Goal: Transaction & Acquisition: Book appointment/travel/reservation

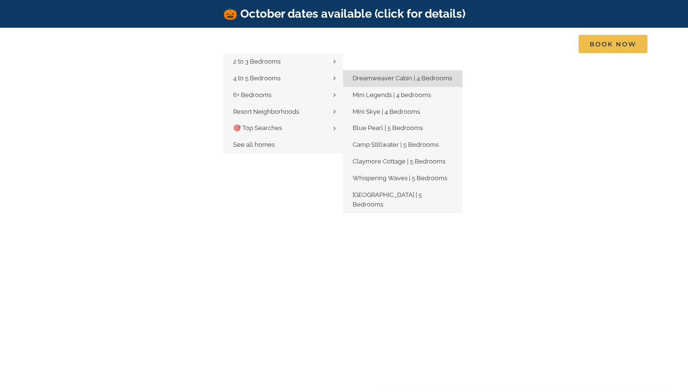
click at [414, 82] on link "Dreamweaver Cabin | 4 Bedrooms" at bounding box center [402, 78] width 119 height 17
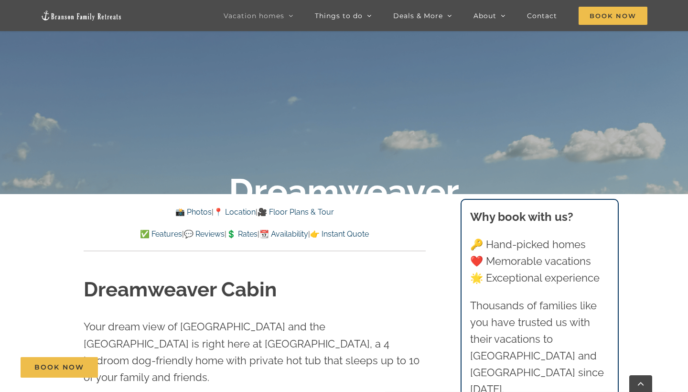
scroll to position [226, 0]
click at [310, 269] on div "Dreamweaver Cabin Your dream view of [GEOGRAPHIC_DATA] and the [GEOGRAPHIC_DATA…" at bounding box center [254, 385] width 380 height 269
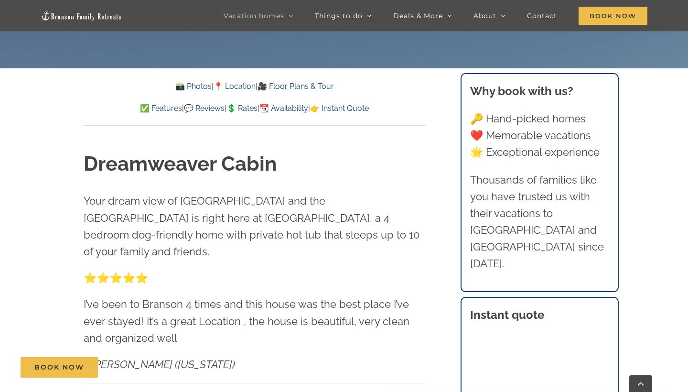
click at [188, 89] on link "📸 Photos" at bounding box center [193, 86] width 36 height 9
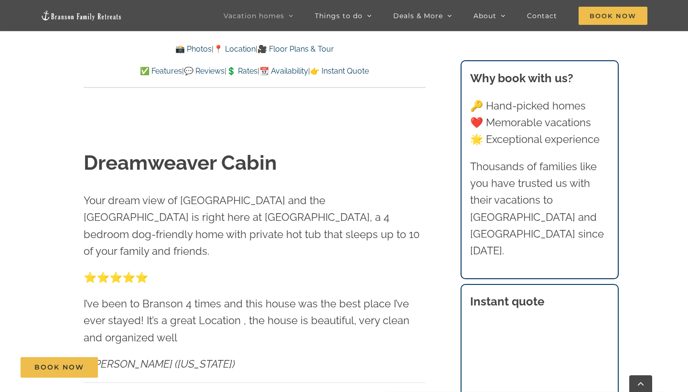
scroll to position [602, 0]
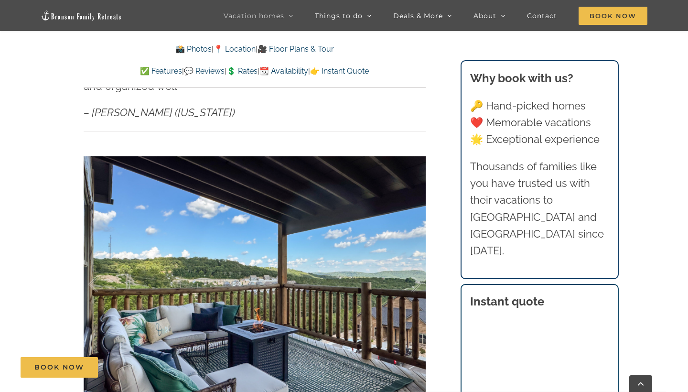
click at [430, 247] on div "Dreamweaver Cabin Your dream view of [GEOGRAPHIC_DATA] and the [GEOGRAPHIC_DATA…" at bounding box center [254, 172] width 380 height 596
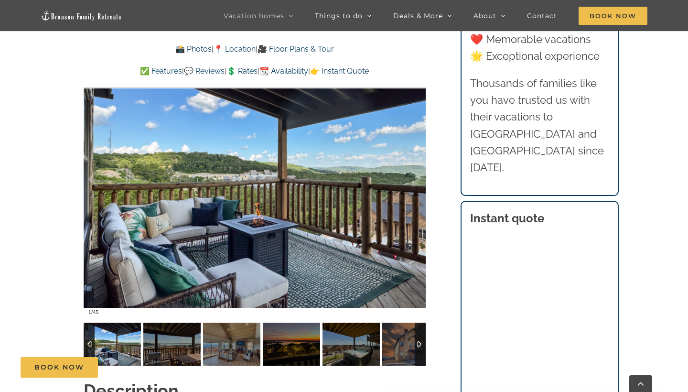
scroll to position [709, 0]
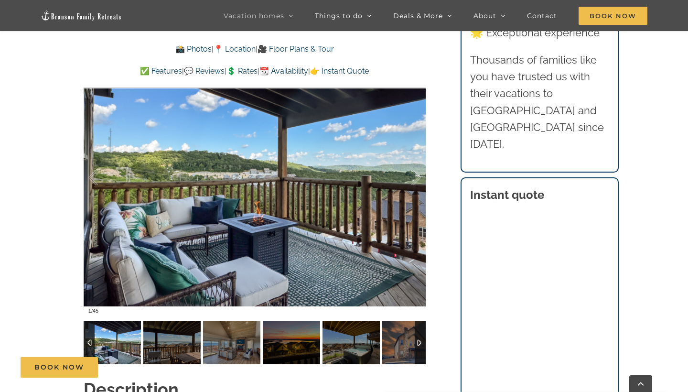
click at [418, 332] on div at bounding box center [420, 342] width 11 height 43
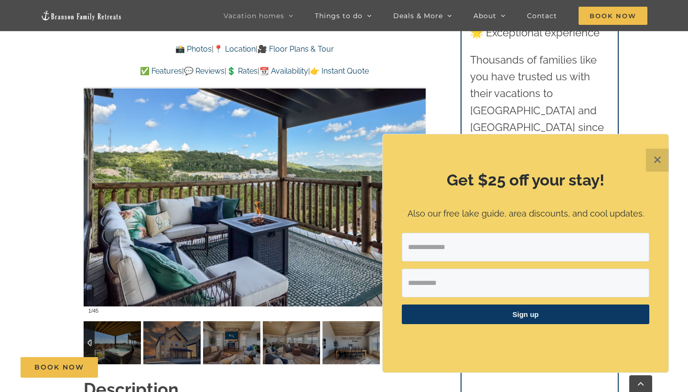
click at [656, 155] on button "✕" at bounding box center [657, 160] width 23 height 23
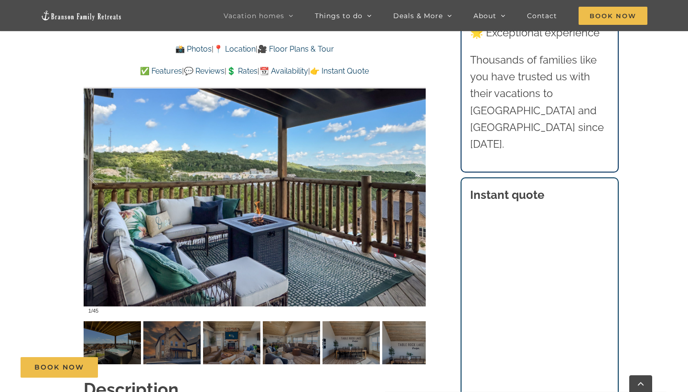
click at [443, 288] on div "Dreamweaver Cabin Your dream view of [GEOGRAPHIC_DATA] and the [GEOGRAPHIC_DATA…" at bounding box center [254, 65] width 380 height 596
click at [418, 330] on div at bounding box center [420, 342] width 11 height 43
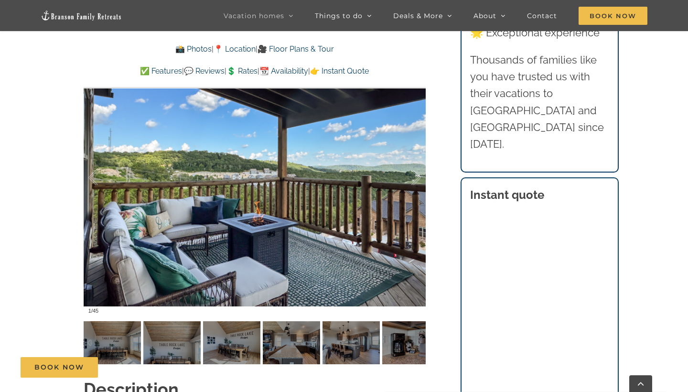
click at [438, 322] on div "Dreamweaver Cabin Your dream view of [GEOGRAPHIC_DATA] and the [GEOGRAPHIC_DATA…" at bounding box center [254, 65] width 380 height 596
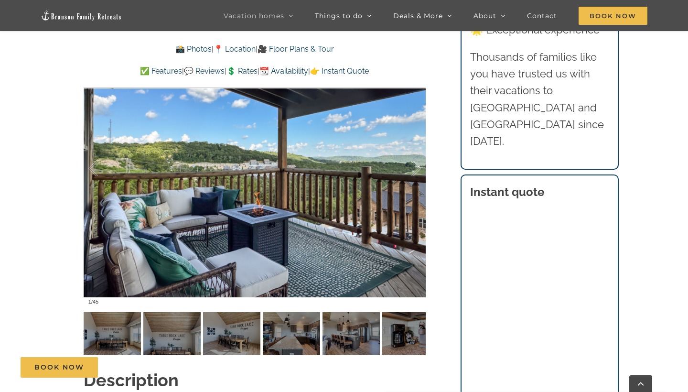
scroll to position [722, 0]
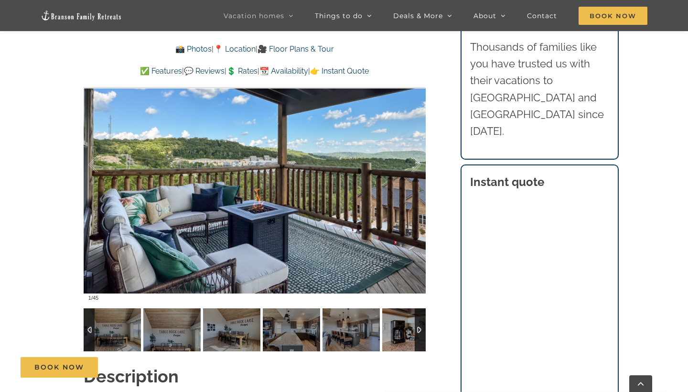
click at [420, 311] on div at bounding box center [420, 329] width 11 height 43
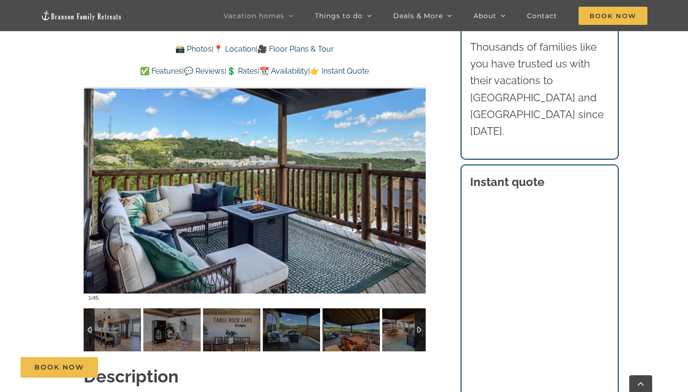
click at [420, 311] on div at bounding box center [420, 329] width 11 height 43
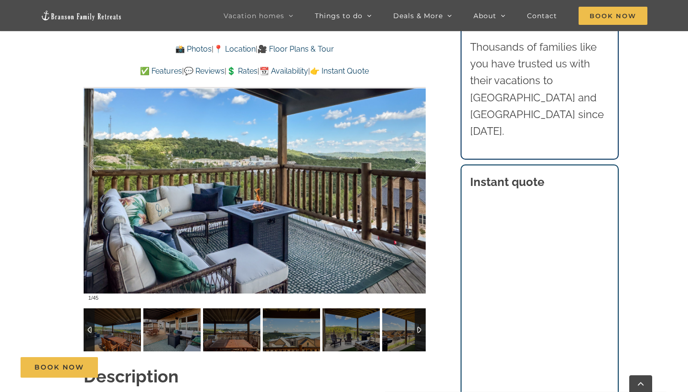
click at [420, 311] on div at bounding box center [420, 329] width 11 height 43
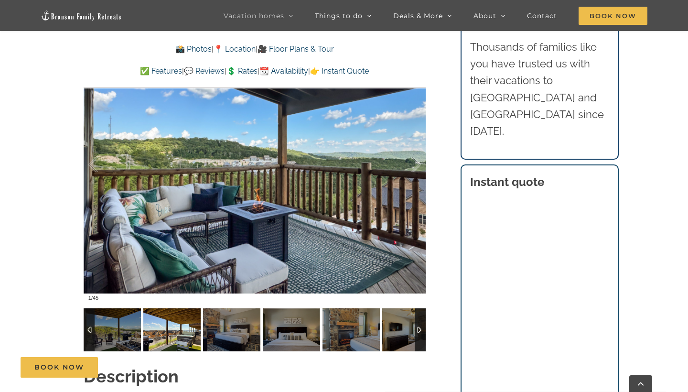
click at [183, 316] on img at bounding box center [171, 329] width 57 height 43
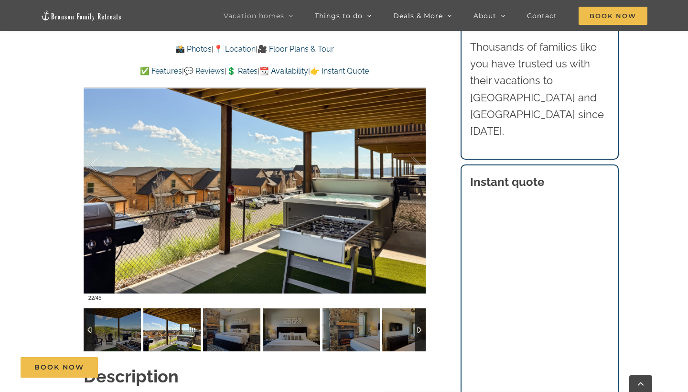
click at [419, 316] on div at bounding box center [420, 329] width 11 height 43
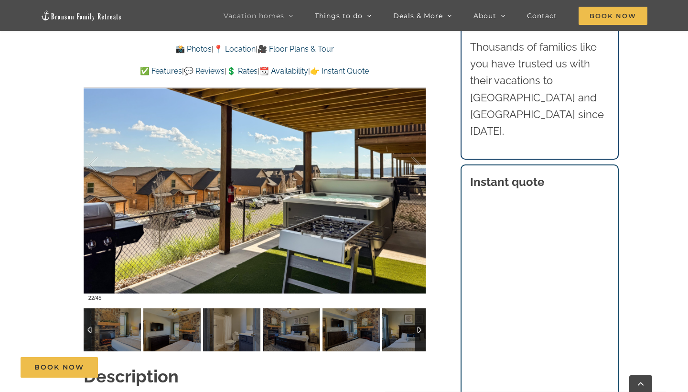
click at [419, 316] on div at bounding box center [420, 329] width 11 height 43
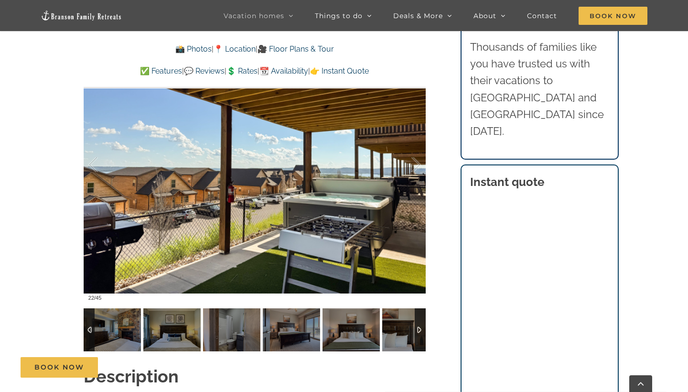
click at [419, 316] on div at bounding box center [420, 329] width 11 height 43
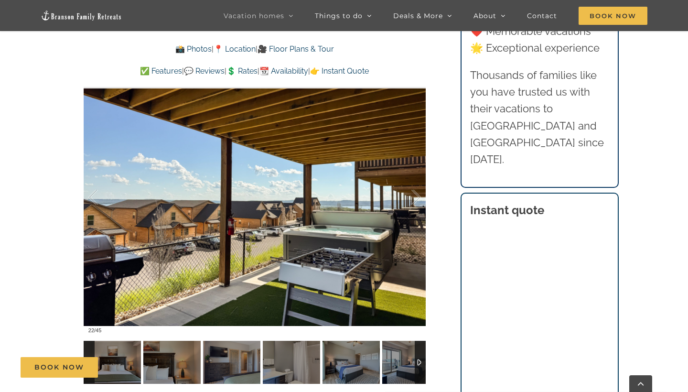
scroll to position [686, 0]
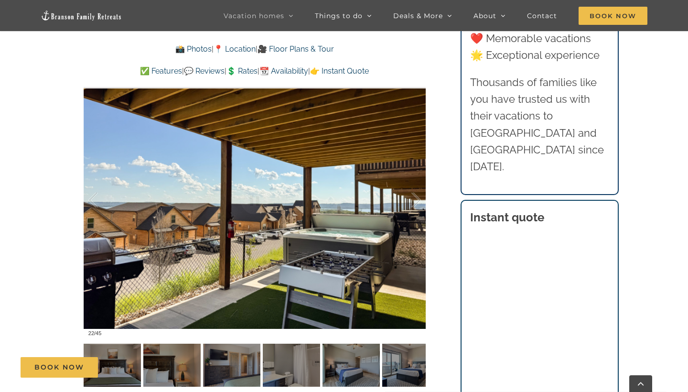
click at [443, 281] on div "Dreamweaver Cabin Your dream view of [GEOGRAPHIC_DATA] and the [GEOGRAPHIC_DATA…" at bounding box center [254, 88] width 380 height 596
click at [423, 343] on div at bounding box center [420, 364] width 11 height 43
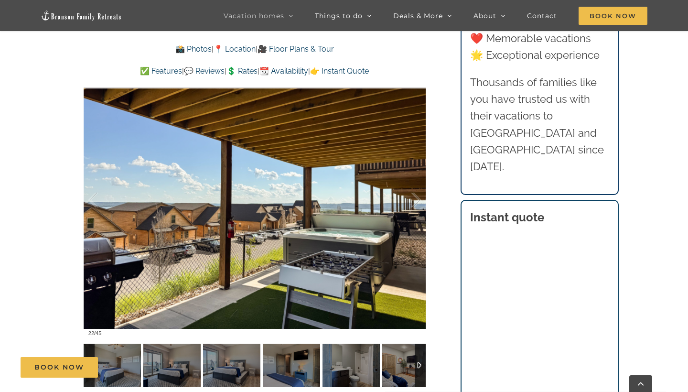
click at [423, 343] on div at bounding box center [420, 364] width 11 height 43
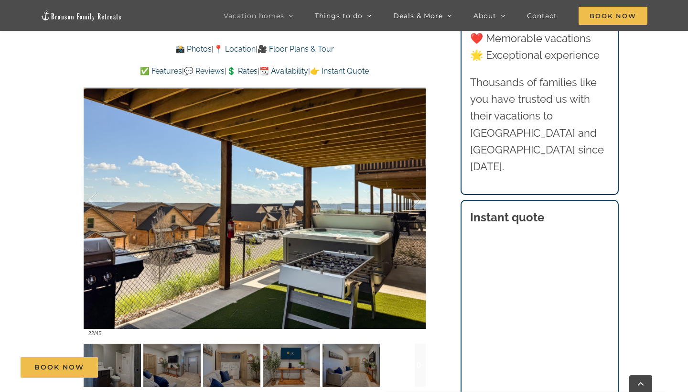
click at [441, 308] on div "Dreamweaver Cabin Your dream view of [GEOGRAPHIC_DATA] and the [GEOGRAPHIC_DATA…" at bounding box center [254, 88] width 380 height 596
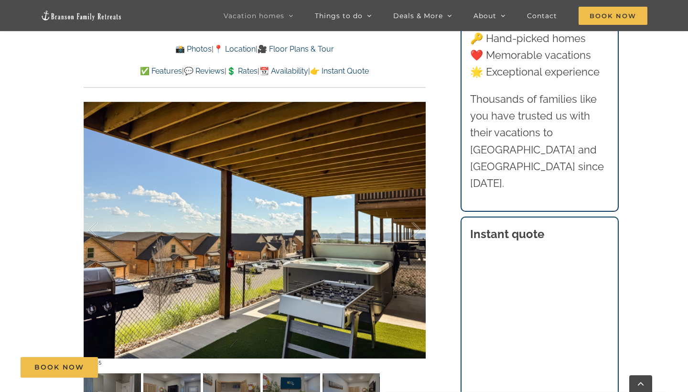
scroll to position [655, 0]
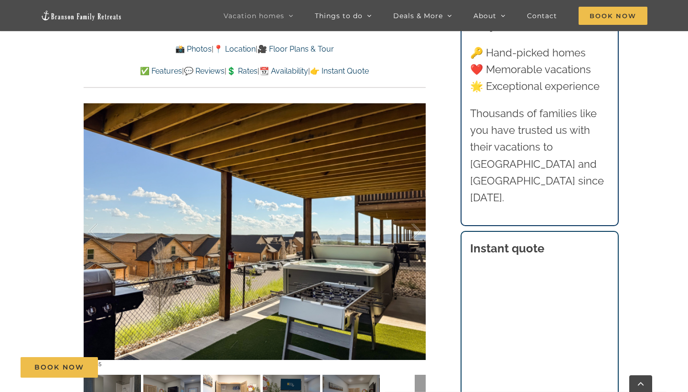
click at [235, 388] on img at bounding box center [231, 395] width 57 height 43
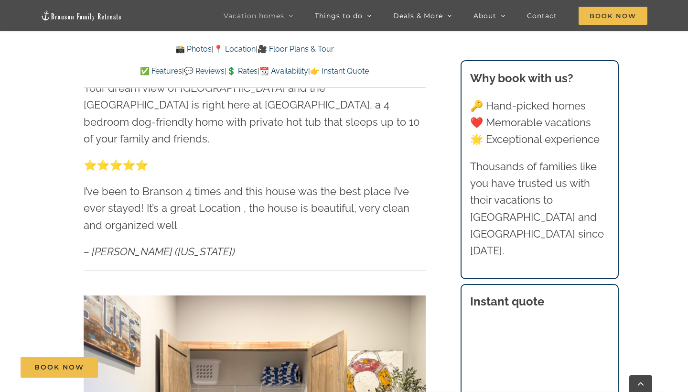
scroll to position [458, 0]
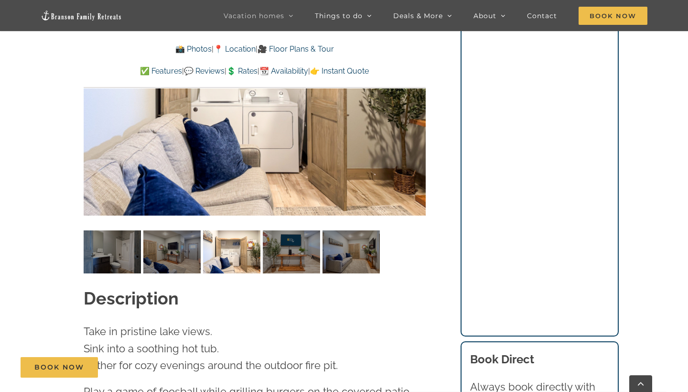
scroll to position [805, 0]
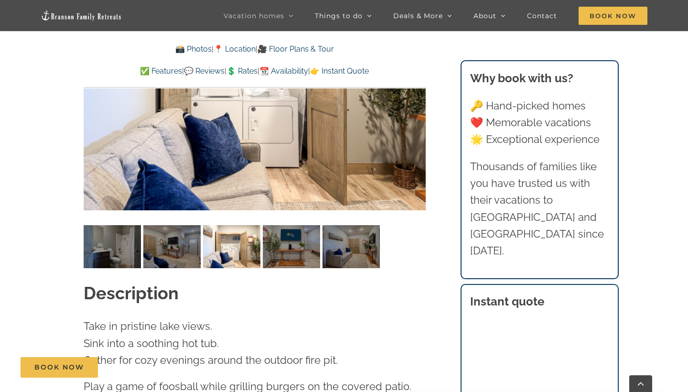
click at [499, 233] on p "Thousands of families like you have trusted us with their vacations to [GEOGRAP…" at bounding box center [539, 208] width 139 height 101
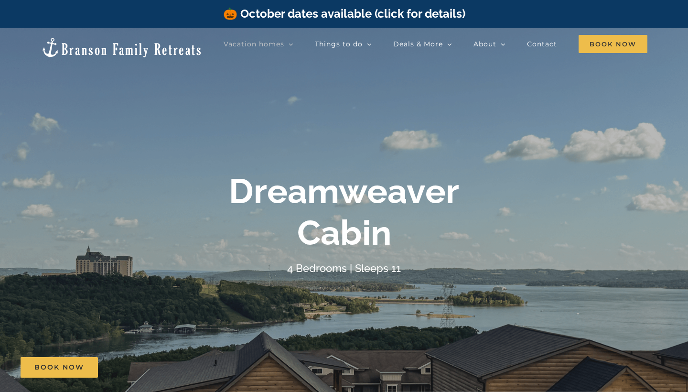
scroll to position [0, 0]
